Goal: Task Accomplishment & Management: Complete application form

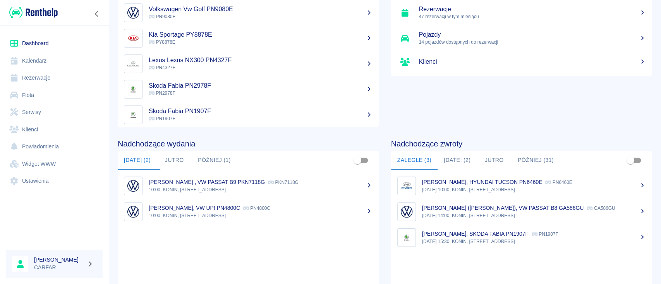
scroll to position [103, 0]
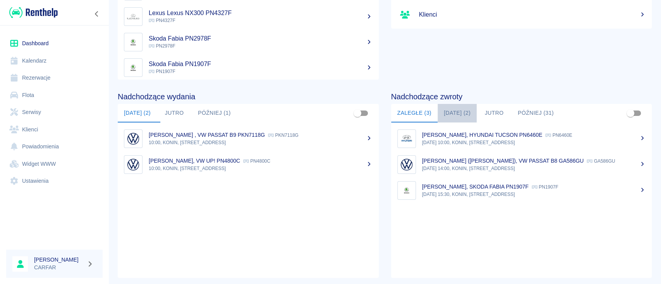
click at [449, 117] on button "[DATE] (2)" at bounding box center [456, 113] width 39 height 19
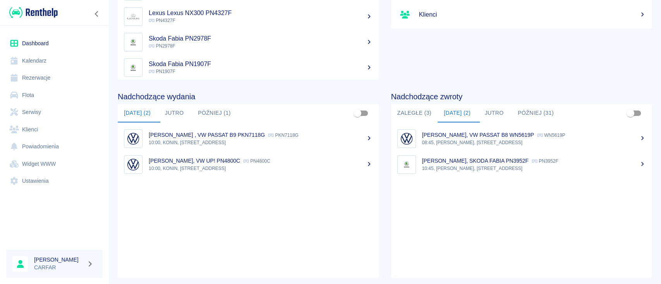
click at [319, 171] on p "10:00, KONIN, [STREET_ADDRESS]" at bounding box center [261, 168] width 224 height 7
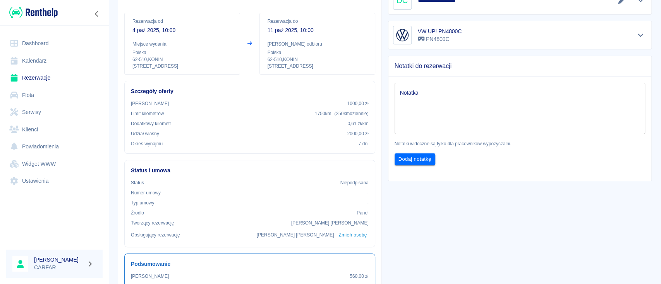
scroll to position [51, 0]
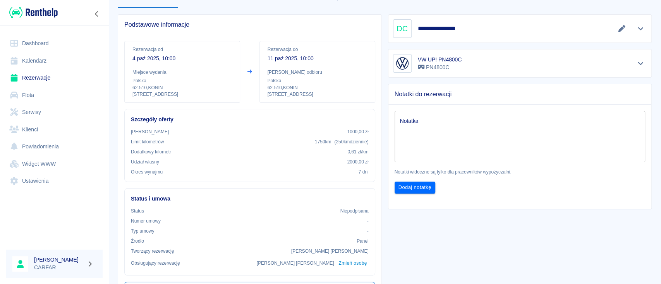
click at [618, 29] on icon "Edytuj dane" at bounding box center [621, 28] width 7 height 7
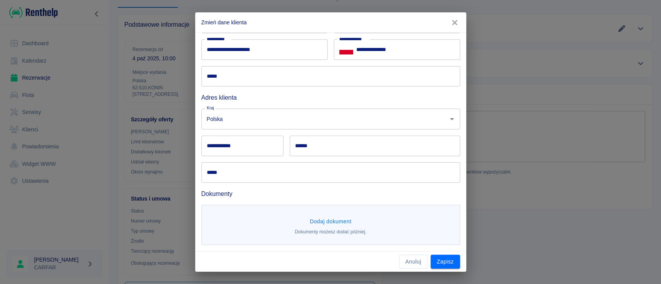
scroll to position [0, 0]
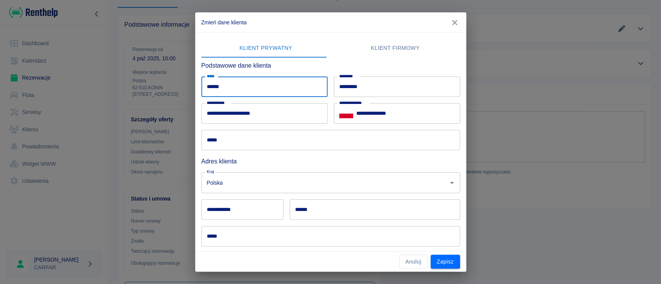
drag, startPoint x: 273, startPoint y: 85, endPoint x: 120, endPoint y: 93, distance: 152.7
click at [120, 93] on div "**********" at bounding box center [330, 142] width 661 height 284
type input "********"
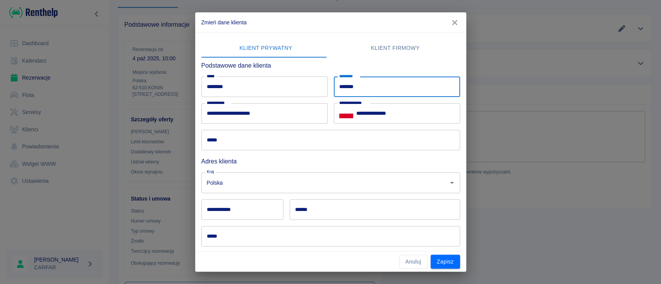
type input "*******"
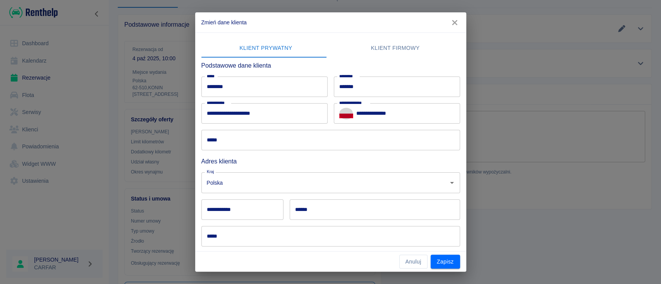
click at [239, 147] on input "*****" at bounding box center [330, 140] width 259 height 21
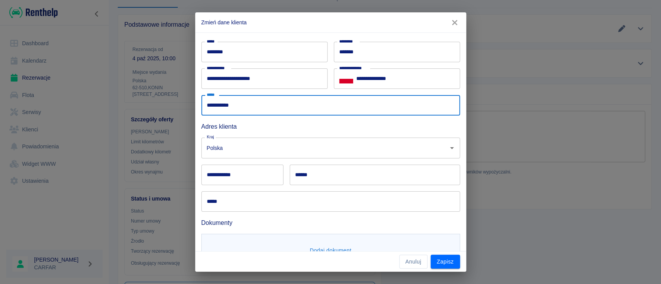
scroll to position [64, 0]
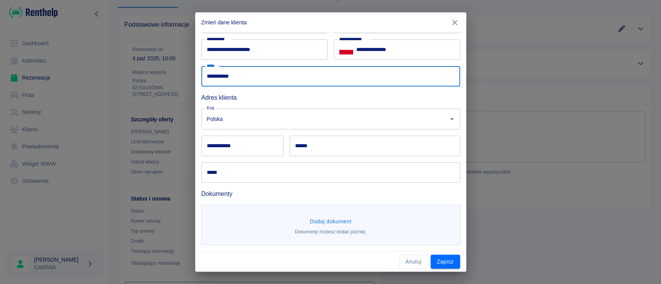
type input "**********"
click at [231, 140] on div "**********" at bounding box center [242, 146] width 82 height 21
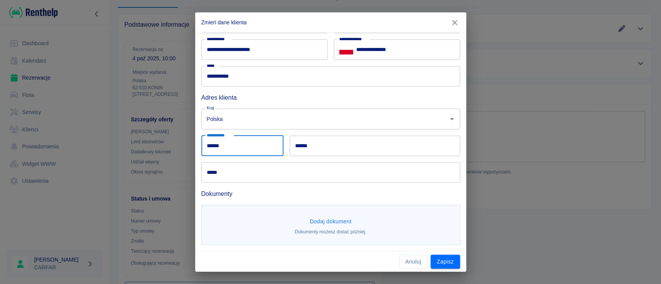
type input "******"
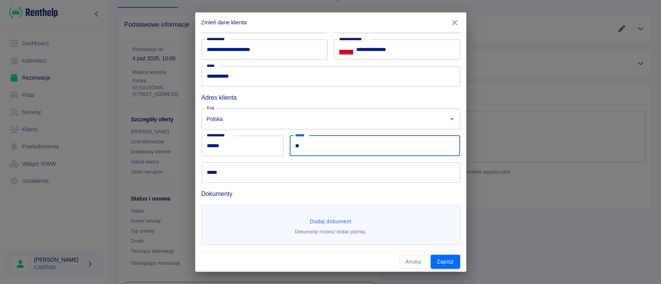
type input "*"
type input "**********"
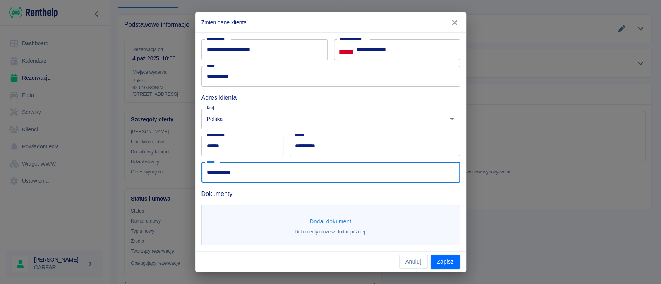
type input "**********"
click at [327, 217] on button "Dodaj dokument" at bounding box center [330, 222] width 48 height 14
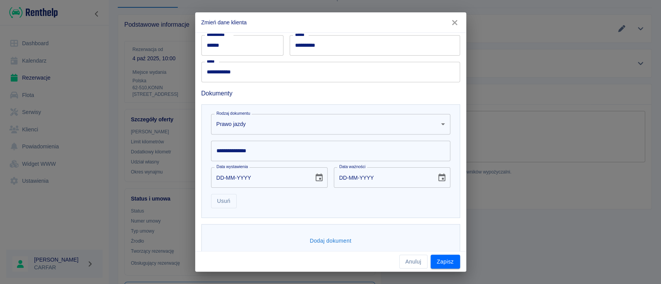
scroll to position [167, 0]
click at [282, 152] on input "**********" at bounding box center [330, 148] width 239 height 21
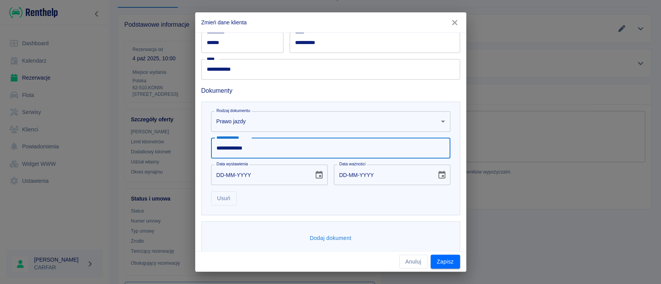
type input "**********"
click at [318, 176] on icon "Choose date" at bounding box center [318, 175] width 7 height 8
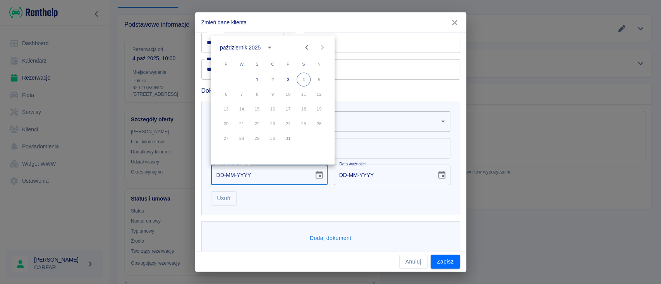
click at [253, 45] on div "październik 2025" at bounding box center [240, 47] width 41 height 8
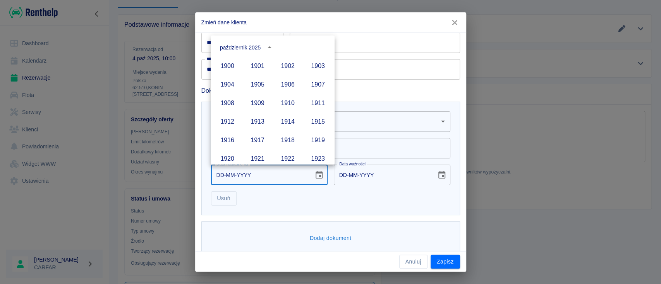
scroll to position [531, 0]
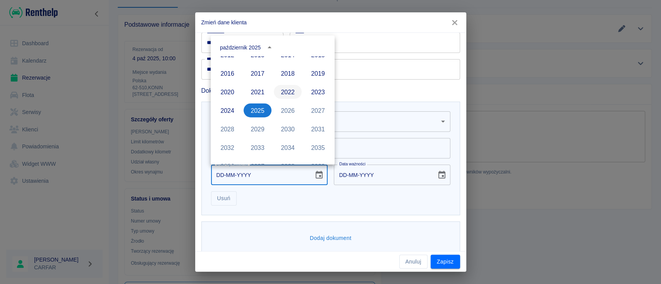
click at [280, 85] on button "2022" at bounding box center [288, 92] width 28 height 14
type input "[DATE]"
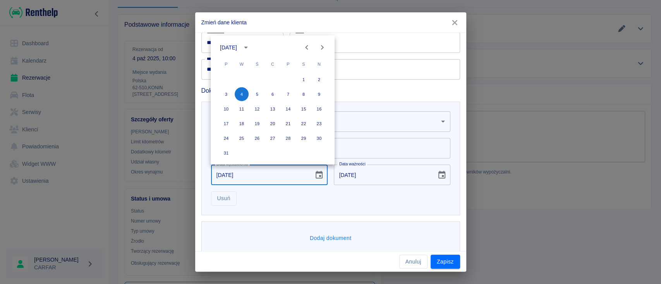
click at [307, 43] on icon "Previous month" at bounding box center [306, 47] width 9 height 9
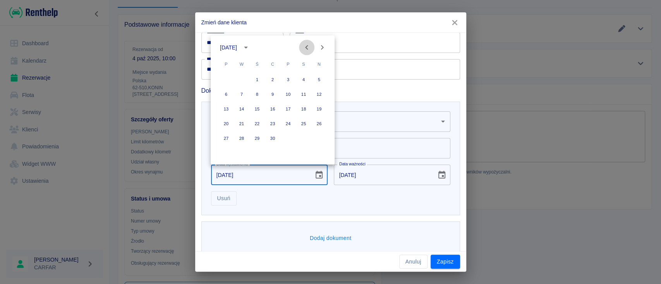
click at [307, 43] on icon "Previous month" at bounding box center [306, 47] width 9 height 9
click at [243, 93] on button "4" at bounding box center [242, 94] width 14 height 14
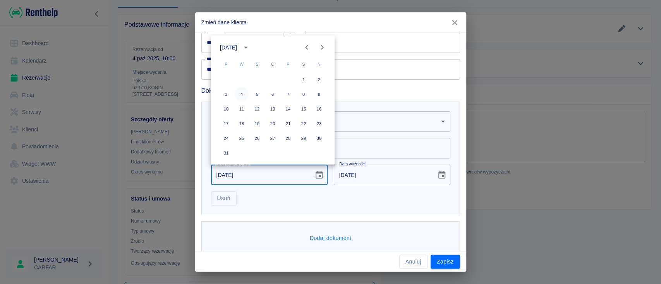
type input "[DATE]"
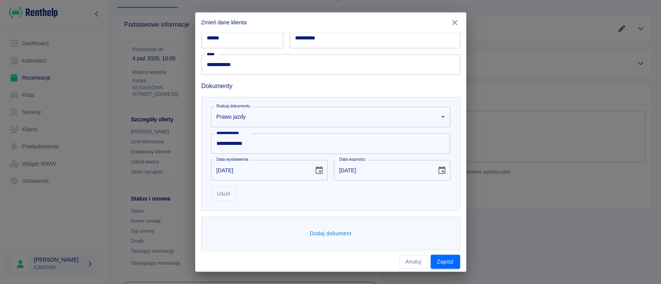
scroll to position [176, 0]
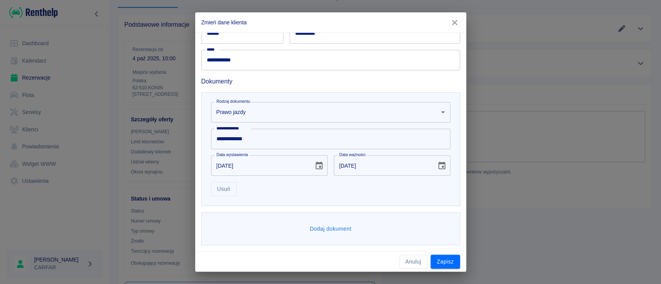
click at [334, 227] on button "Dodaj dokument" at bounding box center [330, 229] width 48 height 14
click at [312, 229] on body "Używamy plików Cookies, by zapewnić Ci najlepsze możliwe doświadczenie. Aby dow…" at bounding box center [330, 142] width 661 height 284
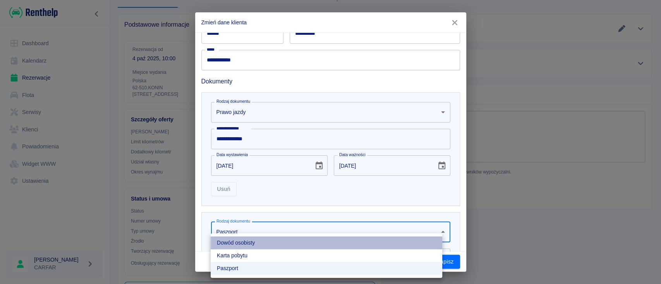
click at [278, 244] on li "Dowód osobisty" at bounding box center [326, 243] width 231 height 13
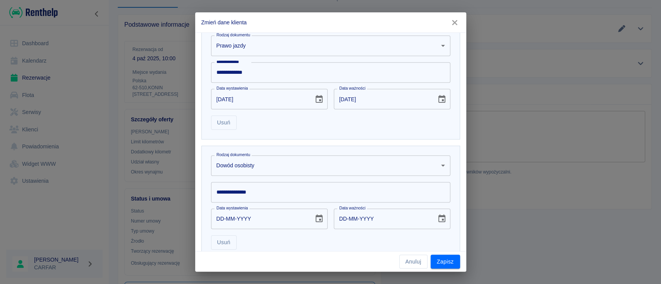
scroll to position [296, 0]
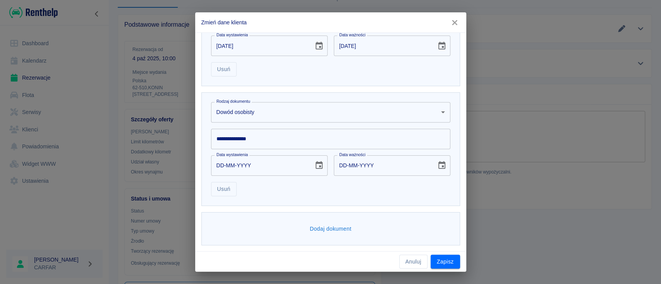
click at [272, 138] on input "**********" at bounding box center [330, 139] width 239 height 21
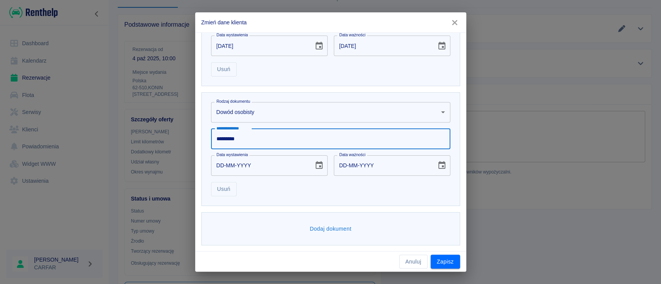
type input "*********"
click at [314, 167] on icon "Choose date" at bounding box center [318, 165] width 9 height 9
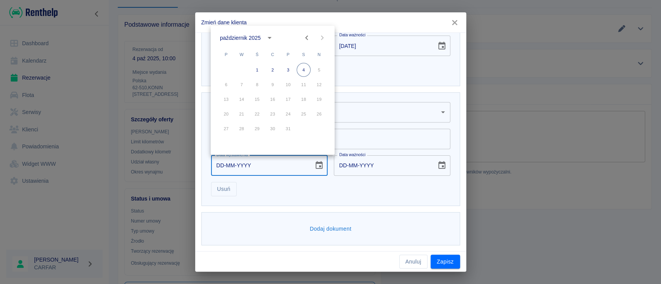
click at [252, 33] on div "październik 2025" at bounding box center [248, 37] width 56 height 13
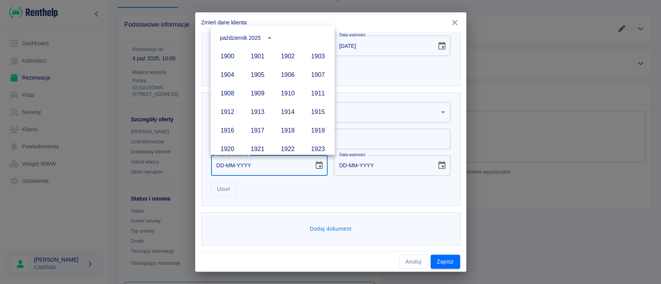
scroll to position [531, 0]
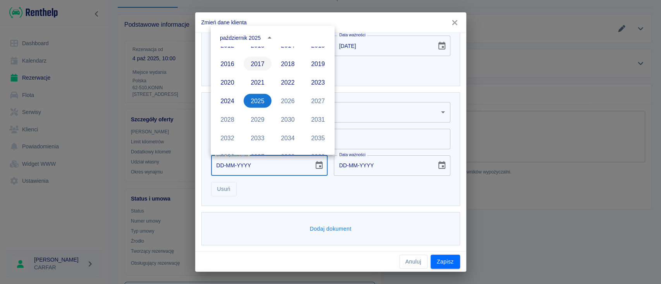
click at [257, 60] on button "2017" at bounding box center [257, 64] width 28 height 14
type input "[DATE]"
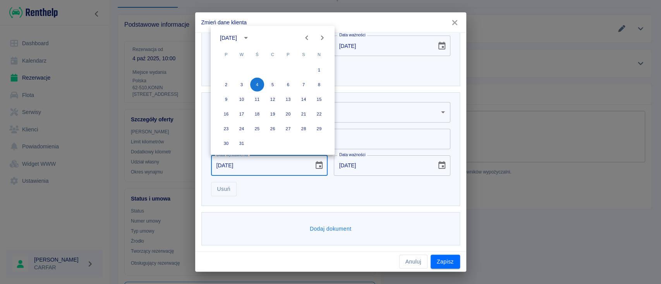
click at [308, 37] on icon "Previous month" at bounding box center [306, 37] width 9 height 9
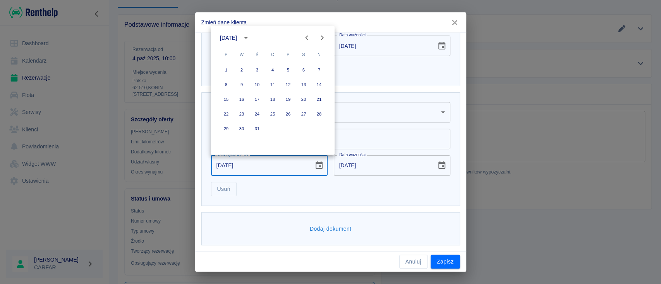
click at [308, 37] on icon "Previous month" at bounding box center [306, 37] width 9 height 9
drag, startPoint x: 288, startPoint y: 97, endPoint x: 293, endPoint y: 104, distance: 8.5
click at [288, 98] on button "17" at bounding box center [288, 99] width 14 height 14
type input "[DATE]"
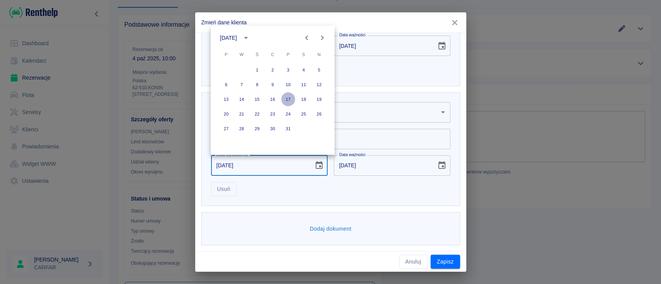
type input "[DATE]"
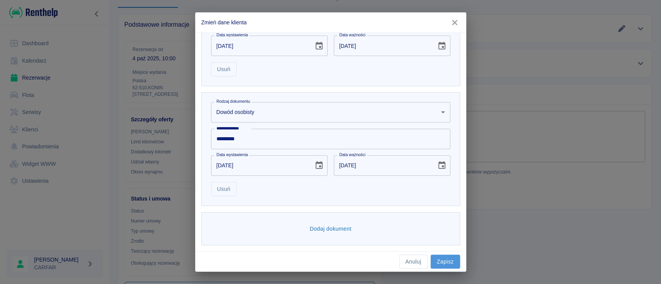
click at [447, 261] on button "Zapisz" at bounding box center [444, 262] width 29 height 14
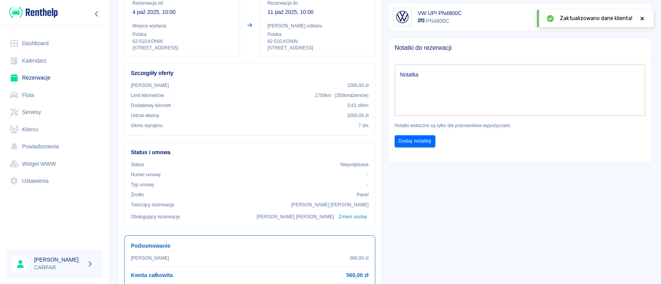
scroll to position [0, 0]
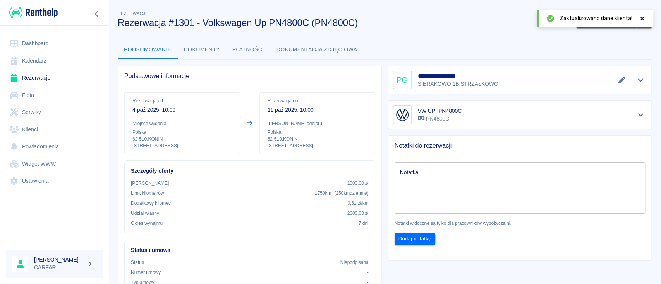
click at [643, 19] on icon at bounding box center [641, 18] width 7 height 5
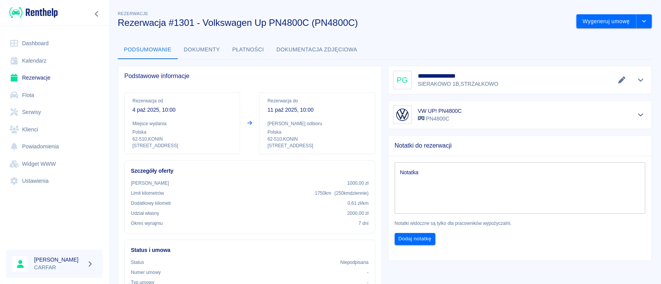
scroll to position [51, 0]
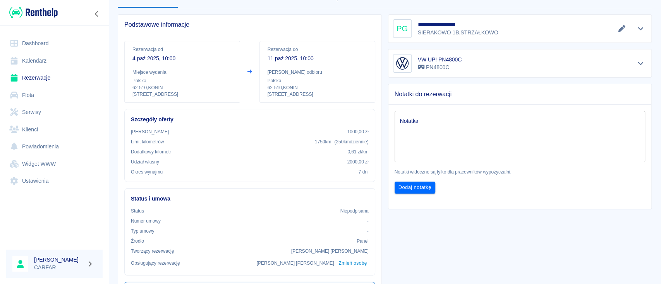
click at [38, 5] on div at bounding box center [54, 12] width 109 height 25
click at [54, 14] on img at bounding box center [33, 12] width 48 height 13
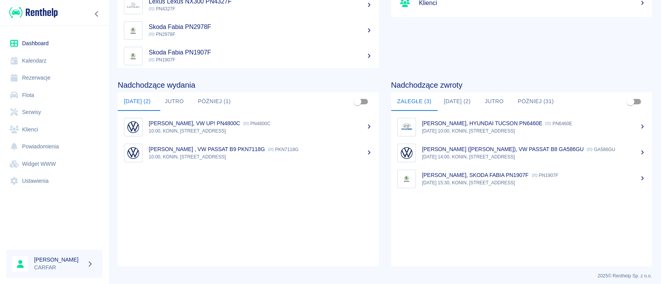
scroll to position [119, 0]
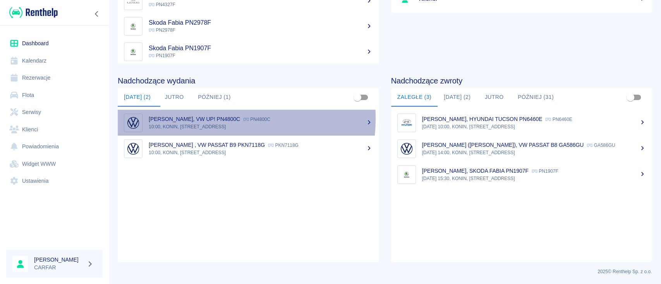
click at [216, 118] on p "[PERSON_NAME], VW UP! PN4800C" at bounding box center [194, 119] width 91 height 6
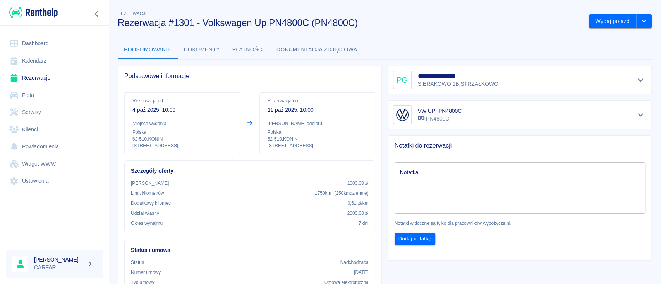
click at [521, 200] on textarea "Notatka" at bounding box center [520, 188] width 240 height 39
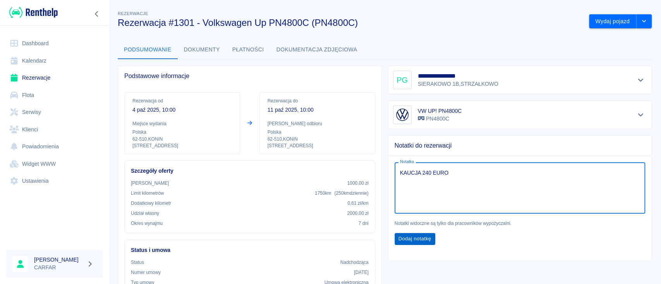
type textarea "KAUCJA 240 EURO"
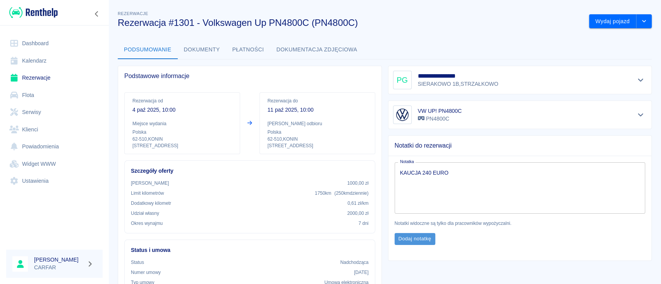
click at [403, 242] on button "Dodaj notatkę" at bounding box center [414, 239] width 41 height 12
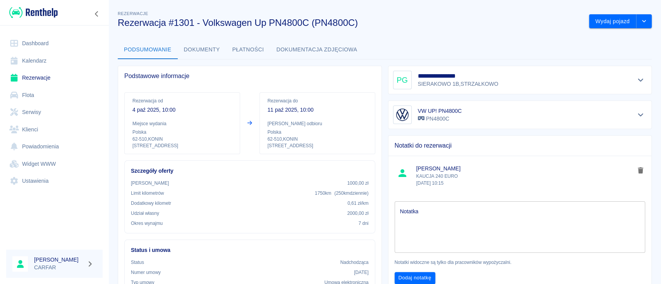
click at [52, 12] on img at bounding box center [33, 12] width 48 height 13
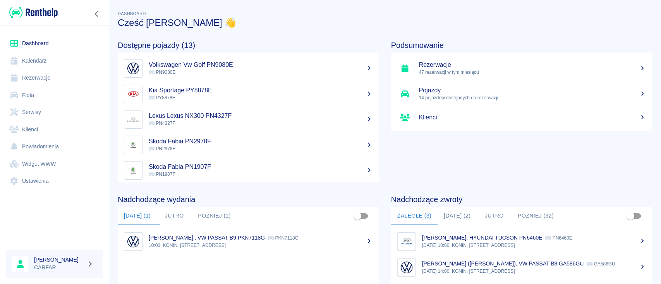
click at [270, 243] on p "10:00, KONIN, [STREET_ADDRESS]" at bounding box center [261, 245] width 224 height 7
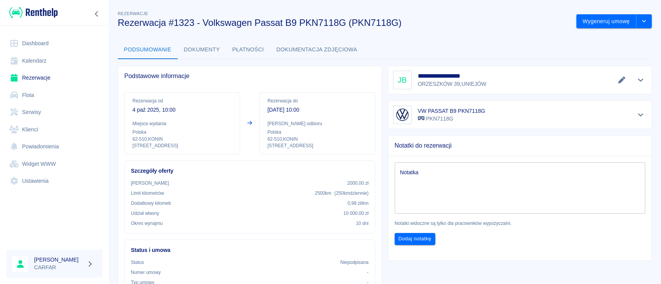
click at [615, 85] on div at bounding box center [621, 80] width 13 height 11
click at [618, 81] on icon "Edytuj dane" at bounding box center [621, 80] width 7 height 7
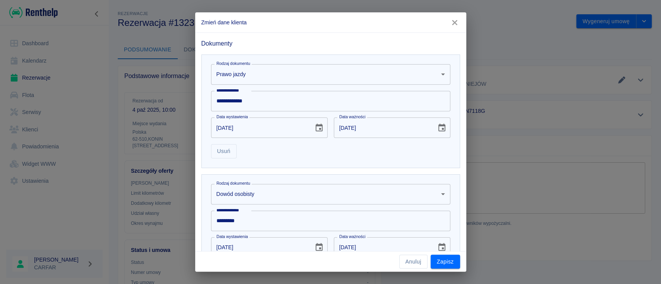
scroll to position [258, 0]
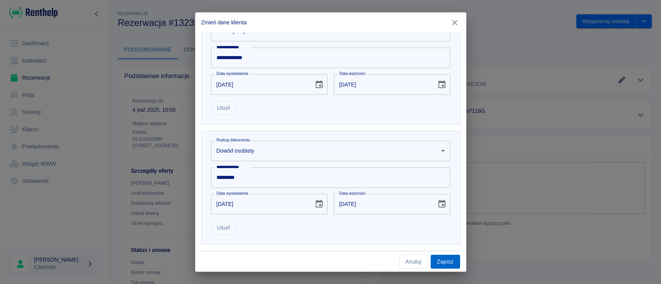
click at [444, 262] on button "Zapisz" at bounding box center [444, 262] width 29 height 14
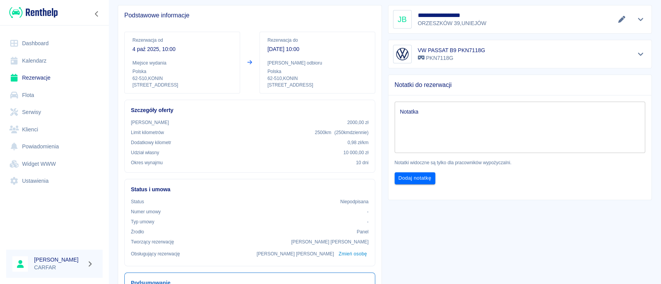
scroll to position [0, 0]
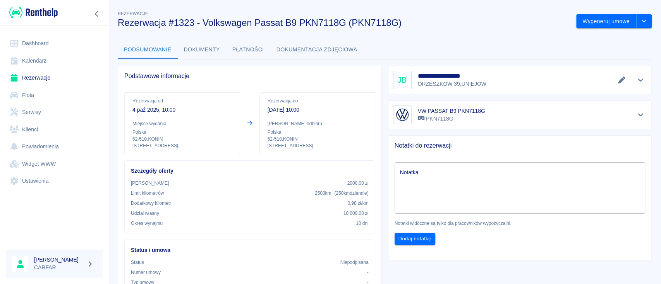
click at [523, 139] on div "Notatki do rezerwacji" at bounding box center [519, 146] width 263 height 20
click at [636, 78] on icon "Pokaż szczegóły" at bounding box center [640, 80] width 9 height 7
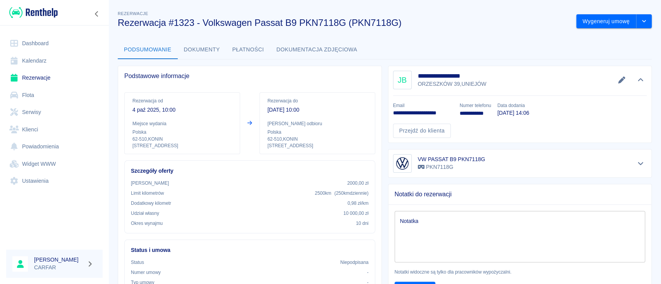
click at [34, 47] on link "Dashboard" at bounding box center [54, 43] width 96 height 17
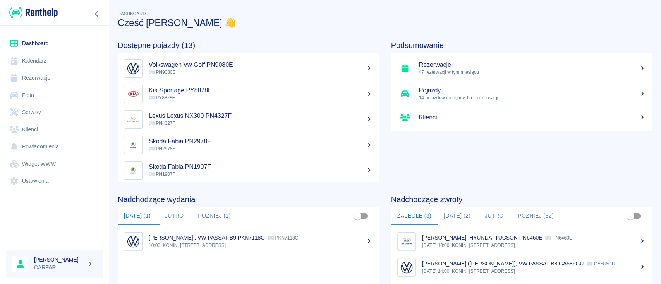
click at [279, 240] on div "[PERSON_NAME] , VW PASSAT B9 PKN7118G PKN7118G" at bounding box center [261, 238] width 224 height 8
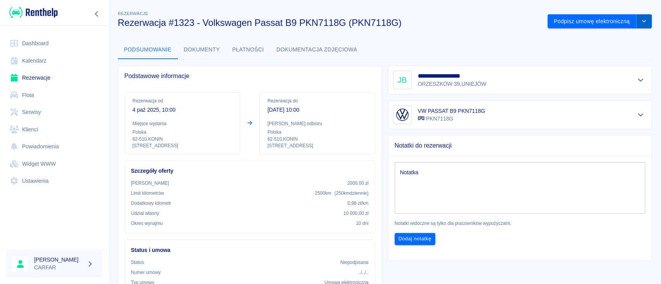
click at [640, 23] on button "drop-down" at bounding box center [643, 21] width 15 height 14
click at [609, 65] on li "Anuluj rezerwację" at bounding box center [591, 63] width 80 height 13
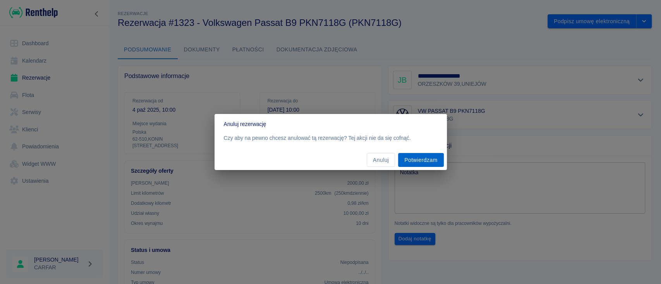
click at [414, 163] on button "Potwierdzam" at bounding box center [420, 160] width 45 height 14
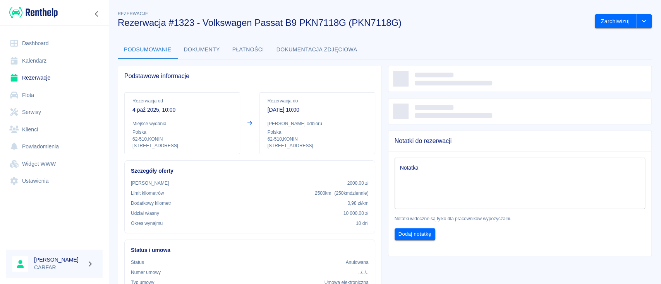
click at [32, 46] on link "Dashboard" at bounding box center [54, 43] width 96 height 17
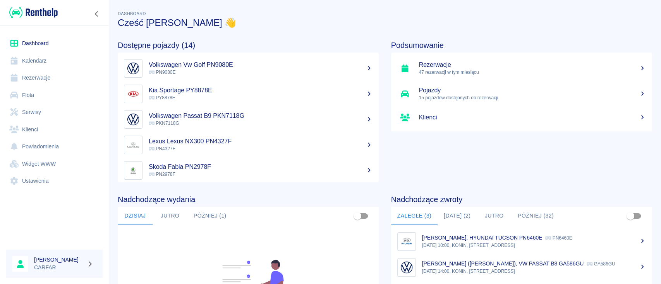
click at [50, 66] on link "Kalendarz" at bounding box center [54, 60] width 96 height 17
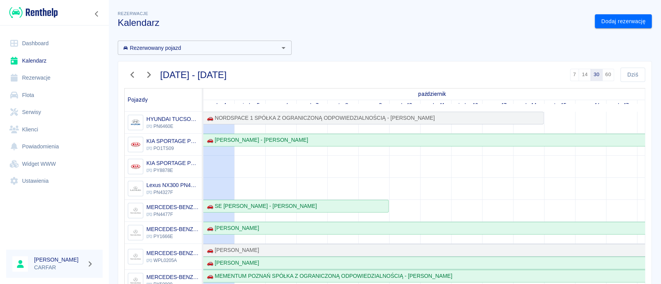
click at [51, 77] on link "Rezerwacje" at bounding box center [54, 77] width 96 height 17
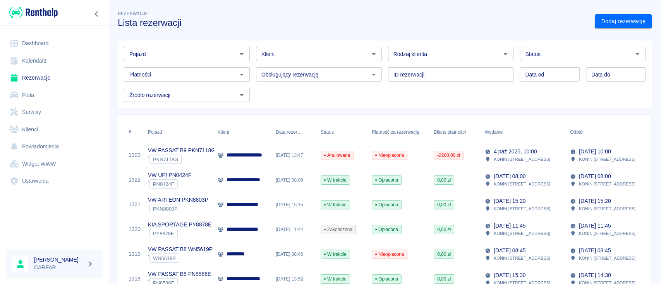
click at [628, 22] on link "Dodaj rezerwację" at bounding box center [622, 21] width 57 height 14
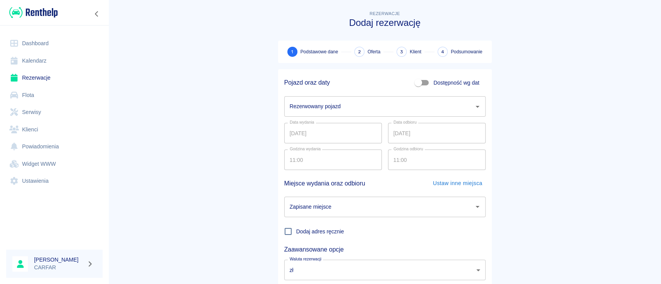
click at [336, 106] on input "Rezerwowany pojazd" at bounding box center [379, 107] width 183 height 14
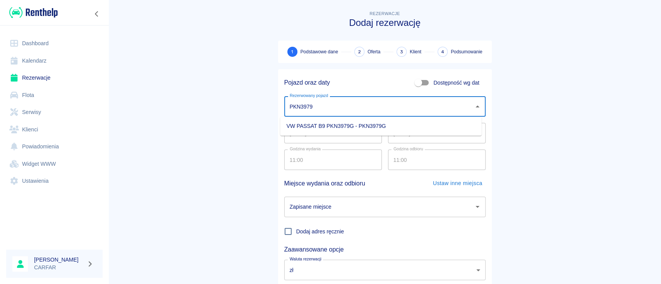
click at [337, 123] on li "VW PASSAT B9 PKN3979G - PKN3979G" at bounding box center [380, 126] width 201 height 13
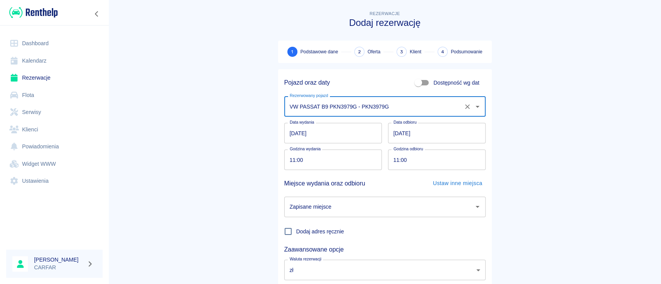
type input "VW PASSAT B9 PKN3979G - PKN3979G"
click at [391, 135] on input "05.10.2025" at bounding box center [437, 133] width 98 height 21
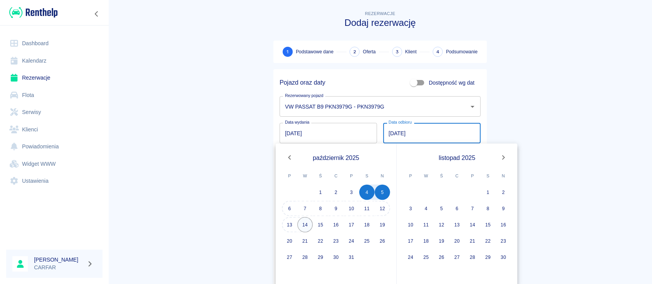
click at [303, 223] on button "14" at bounding box center [305, 224] width 15 height 15
type input "14.10.2025"
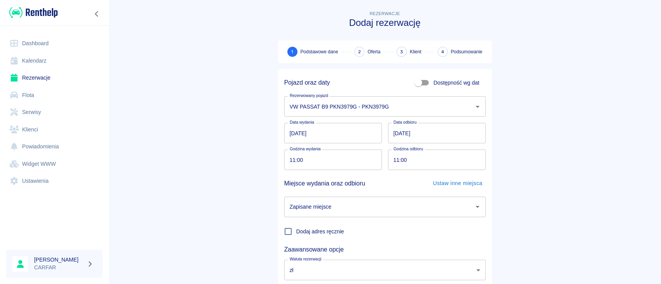
click at [288, 160] on input "11:00" at bounding box center [330, 160] width 92 height 21
type input "10:30"
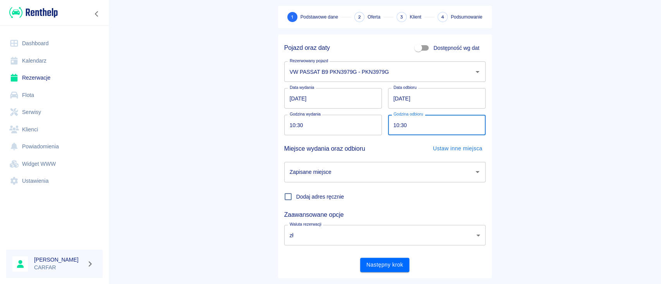
scroll to position [51, 0]
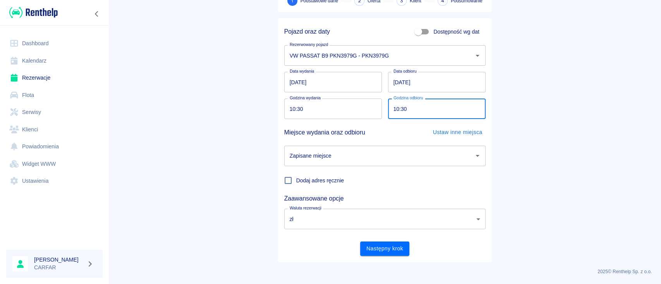
type input "10:30"
click at [327, 152] on input "Zapisane miejsce" at bounding box center [379, 156] width 183 height 14
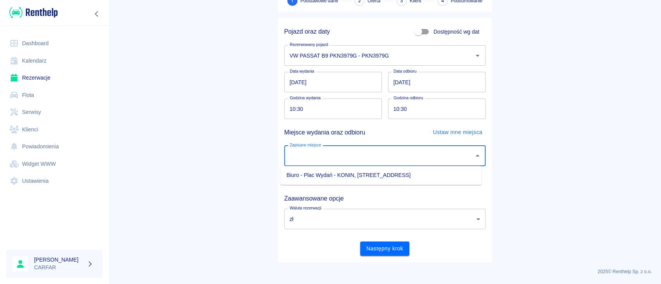
click at [334, 175] on li "Biuro - Plac Wydań - KONIN, Kolejowa 1C" at bounding box center [380, 175] width 201 height 13
type input "Biuro - Plac Wydań - KONIN, Kolejowa 1C"
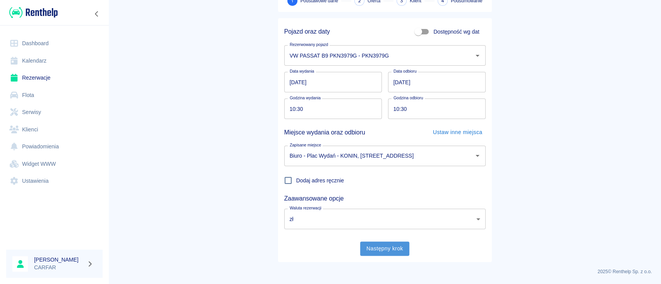
click at [388, 252] on button "Następny krok" at bounding box center [384, 249] width 49 height 14
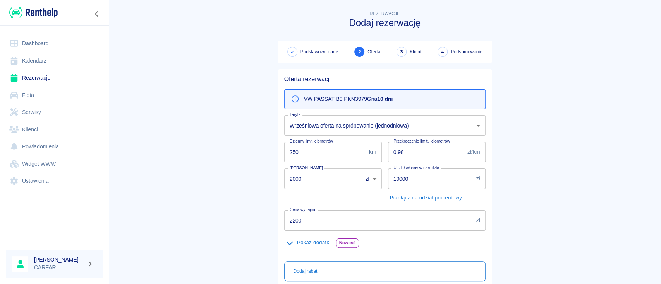
scroll to position [51, 0]
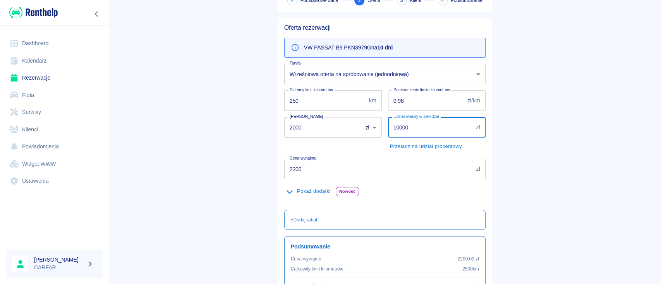
drag, startPoint x: 409, startPoint y: 128, endPoint x: 376, endPoint y: 128, distance: 33.3
click at [376, 128] on div "Oferta rezerwacji VW PASSAT B9 PKN3979G na 10 dni Taryfa Wrześniowa oferta na s…" at bounding box center [381, 177] width 207 height 318
click at [210, 149] on main "Rezerwacje Dodaj rezerwację Podstawowe dane 2 Oferta 3 Klient 4 Podsumowanie Of…" at bounding box center [384, 150] width 552 height 384
drag, startPoint x: 406, startPoint y: 128, endPoint x: 365, endPoint y: 127, distance: 41.8
click at [365, 127] on div "Oferta rezerwacji VW PASSAT B9 PKN3979G na 10 dni Taryfa Wrześniowa oferta na s…" at bounding box center [381, 177] width 207 height 318
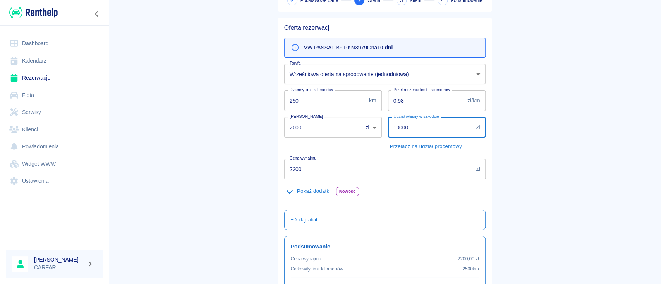
type input "10000"
click at [225, 142] on main "Rezerwacje Dodaj rezerwację Podstawowe dane 2 Oferta 3 Klient 4 Podsumowanie Of…" at bounding box center [384, 150] width 552 height 384
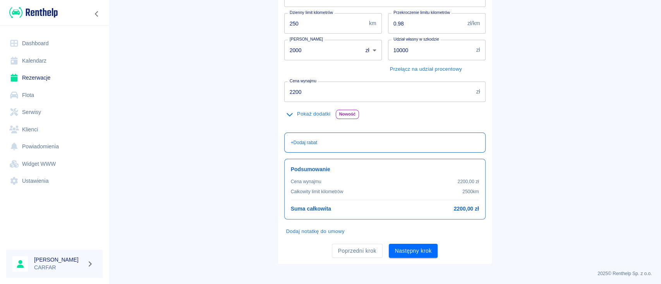
scroll to position [131, 0]
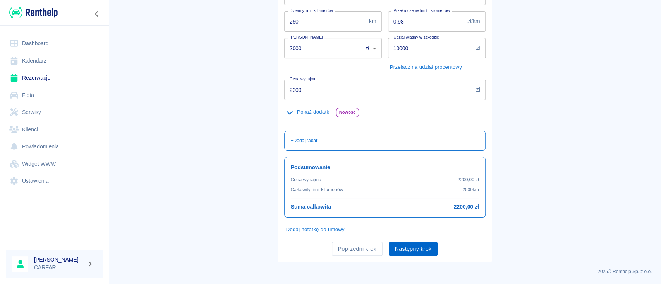
click at [421, 245] on button "Następny krok" at bounding box center [413, 249] width 49 height 14
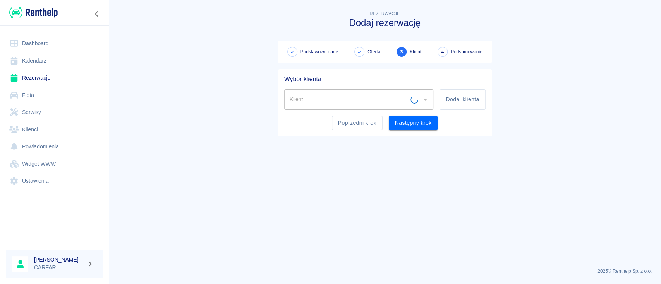
scroll to position [0, 0]
click at [378, 102] on input "Klient" at bounding box center [353, 100] width 131 height 14
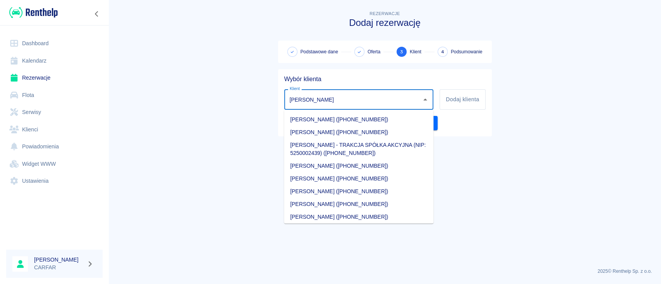
type input "J"
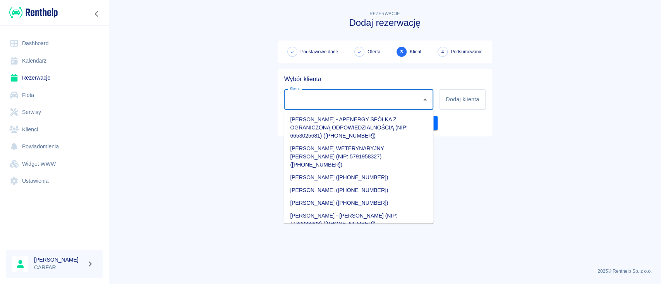
type input "N"
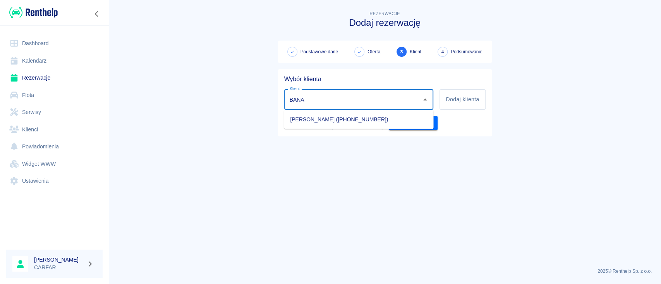
click at [369, 118] on li "JAKUB BANASZYŃSKI (+48664268993)" at bounding box center [358, 119] width 149 height 13
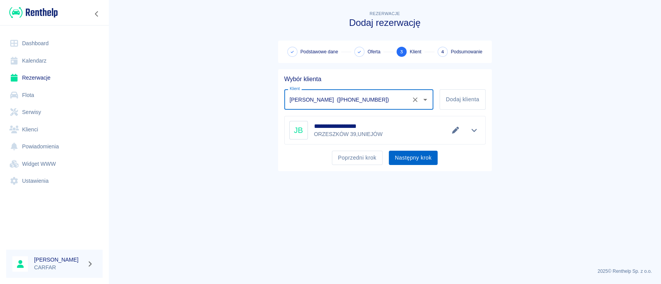
type input "JAKUB BANASZYŃSKI (+48664268993)"
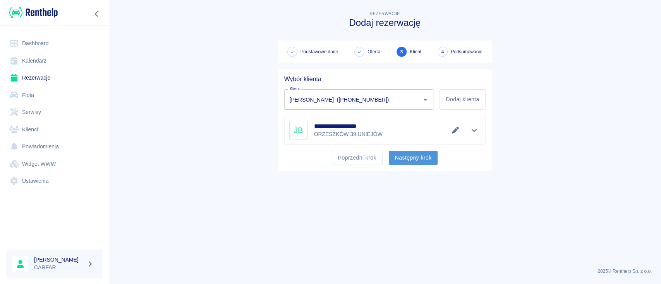
click at [426, 158] on button "Następny krok" at bounding box center [413, 158] width 49 height 14
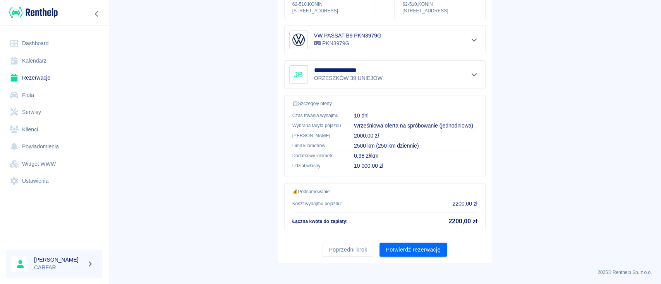
scroll to position [132, 0]
click at [404, 245] on button "Potwierdź rezerwację" at bounding box center [412, 250] width 67 height 14
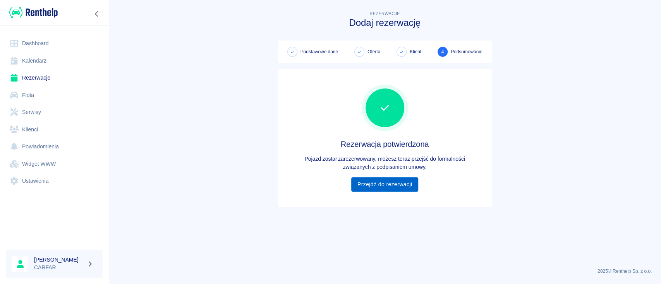
click at [396, 187] on link "Przejdź do rezerwacji" at bounding box center [384, 185] width 67 height 14
